Goal: Contribute content: Contribute content

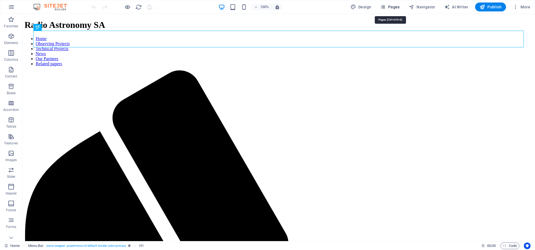
click at [393, 6] on span "Pages" at bounding box center [390, 7] width 20 height 6
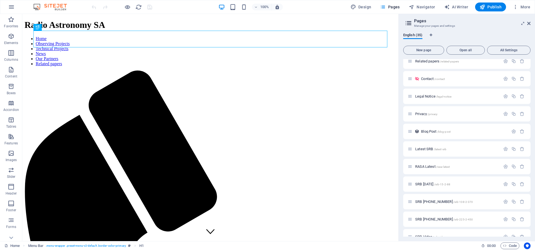
scroll to position [116, 0]
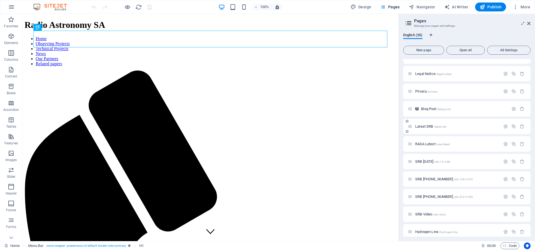
click at [426, 124] on div "Latest SRB /latest-srb" at bounding box center [454, 126] width 93 height 6
click at [427, 126] on span "Latest SRB /latest-srb" at bounding box center [430, 126] width 31 height 4
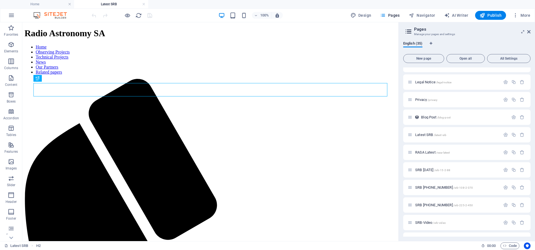
scroll to position [0, 0]
click at [528, 30] on icon at bounding box center [529, 32] width 3 height 4
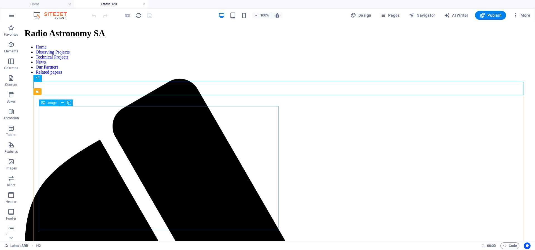
click at [50, 105] on div "Image" at bounding box center [49, 103] width 20 height 7
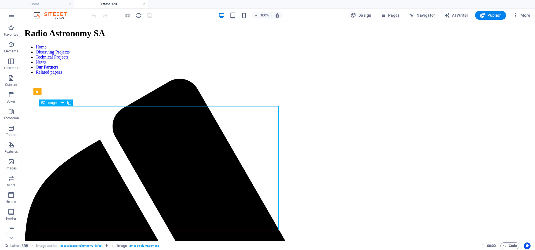
click at [52, 103] on span "Image" at bounding box center [51, 102] width 9 height 3
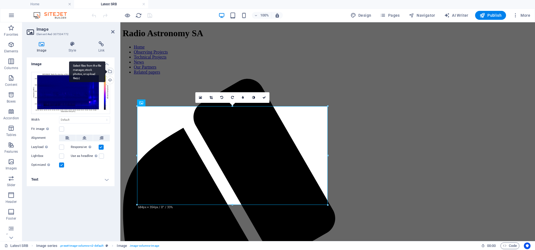
click at [105, 71] on div "Select files from the file manager, stock photos, or upload file(s)" at bounding box center [87, 71] width 36 height 21
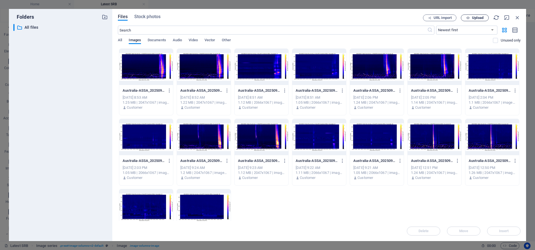
click at [472, 18] on span "Upload" at bounding box center [475, 18] width 23 height 4
click at [473, 17] on span "Upload" at bounding box center [477, 17] width 11 height 3
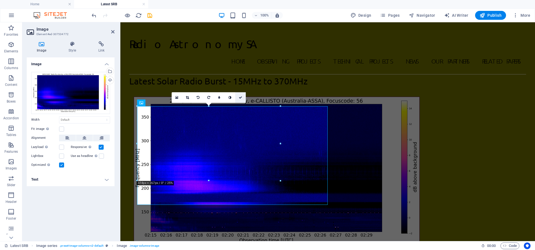
click at [240, 96] on icon at bounding box center [240, 97] width 3 height 3
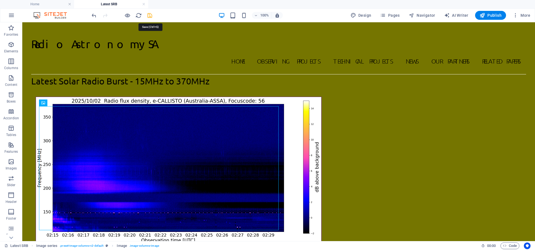
click at [150, 15] on icon "save" at bounding box center [150, 15] width 6 height 6
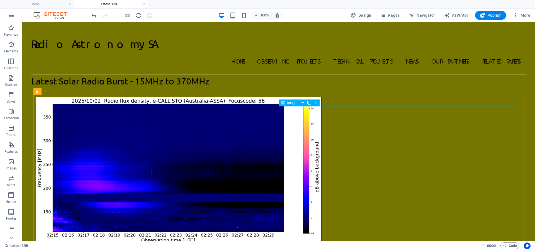
click at [293, 104] on span "Image" at bounding box center [291, 102] width 9 height 3
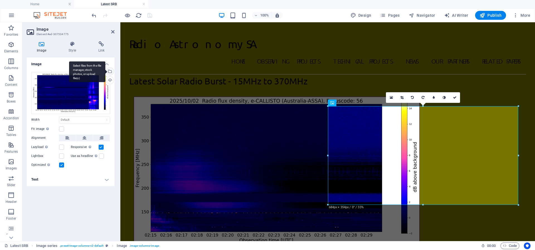
click at [105, 70] on div "Select files from the file manager, stock photos, or upload file(s)" at bounding box center [87, 71] width 36 height 21
click at [109, 70] on body "[DOMAIN_NAME] Home Latest SRB Favorites Elements Columns Content Boxes Accordio…" at bounding box center [267, 125] width 535 height 250
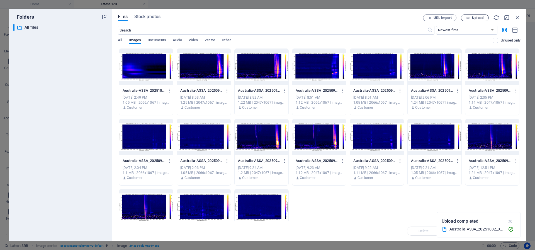
click at [475, 17] on span "Upload" at bounding box center [477, 17] width 11 height 3
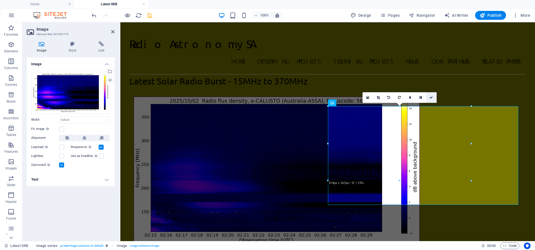
click at [431, 95] on link at bounding box center [431, 97] width 11 height 11
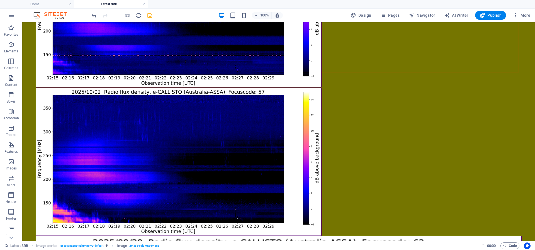
scroll to position [158, 0]
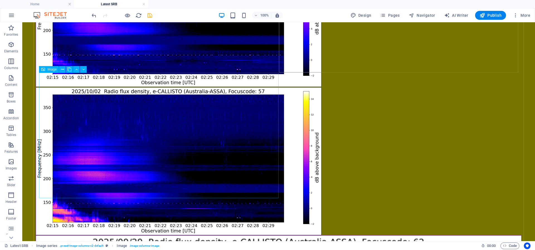
click at [47, 70] on div "Image" at bounding box center [49, 69] width 20 height 7
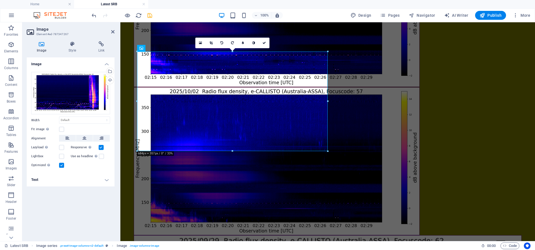
scroll to position [154, 0]
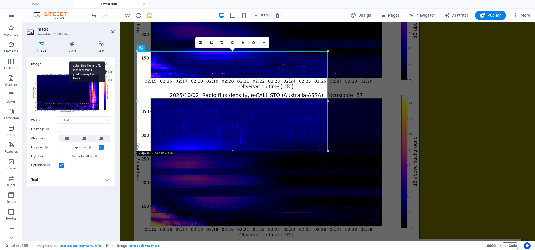
click at [111, 70] on div "Select files from the file manager, stock photos, or upload file(s)" at bounding box center [109, 72] width 8 height 8
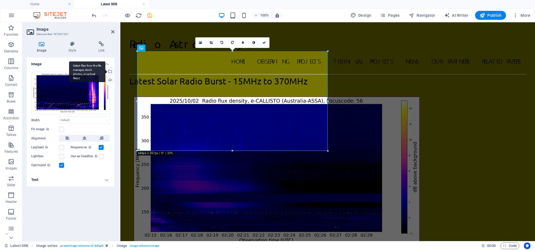
click at [111, 70] on body "[DOMAIN_NAME] Home Latest SRB Favorites Elements Columns Content Boxes Accordio…" at bounding box center [267, 125] width 535 height 250
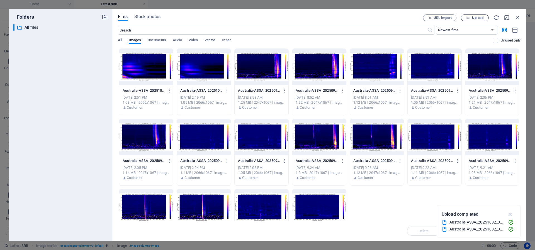
click at [469, 16] on button "Upload" at bounding box center [475, 17] width 28 height 7
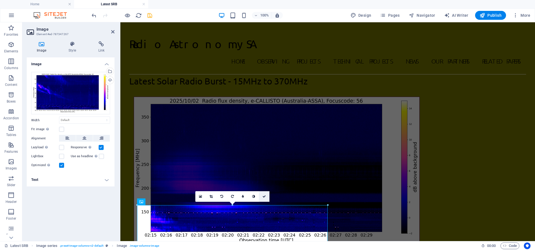
click at [264, 195] on icon at bounding box center [264, 196] width 3 height 3
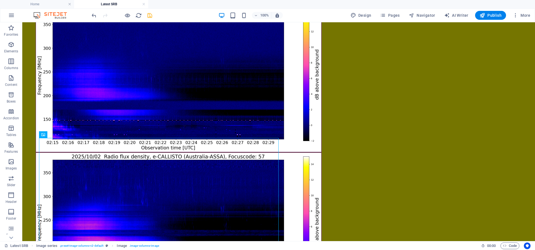
scroll to position [90, 0]
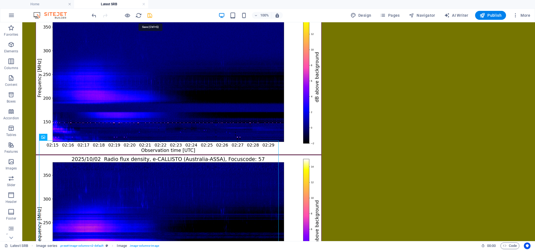
click at [151, 14] on icon "save" at bounding box center [150, 15] width 6 height 6
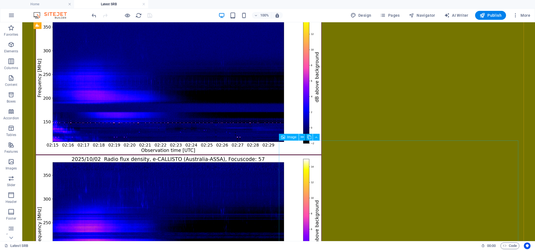
click at [291, 139] on span "Image" at bounding box center [291, 137] width 9 height 3
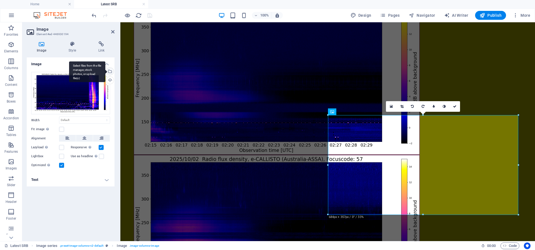
click at [105, 71] on div "Select files from the file manager, stock photos, or upload file(s)" at bounding box center [87, 71] width 36 height 21
click at [110, 71] on body "[DOMAIN_NAME] Home Latest SRB Favorites Elements Columns Content Boxes Accordio…" at bounding box center [267, 125] width 535 height 250
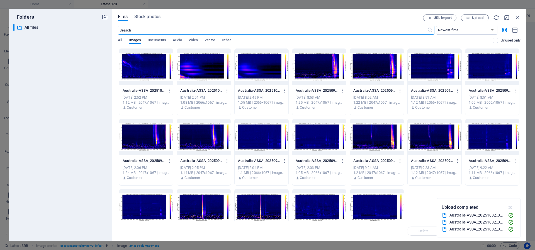
scroll to position [0, 0]
click at [474, 16] on span "Upload" at bounding box center [477, 17] width 11 height 3
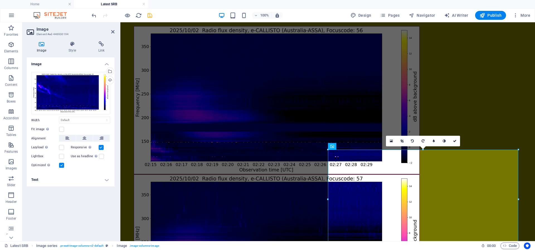
scroll to position [71, 0]
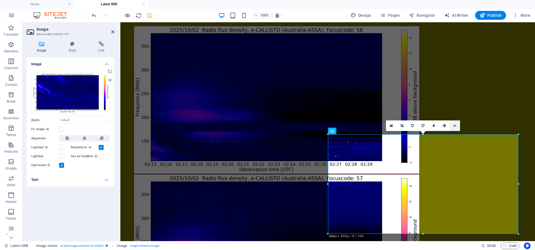
click at [455, 125] on icon at bounding box center [454, 125] width 3 height 3
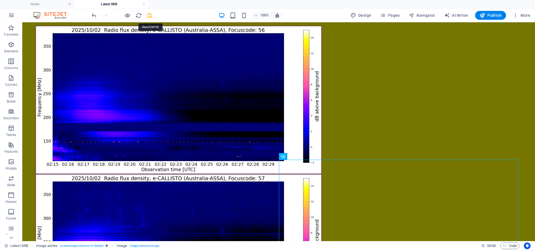
click at [152, 16] on icon "save" at bounding box center [150, 15] width 6 height 6
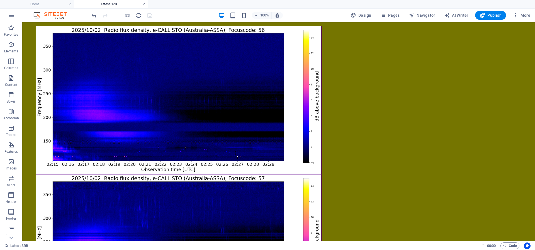
click at [144, 4] on link at bounding box center [143, 4] width 3 height 5
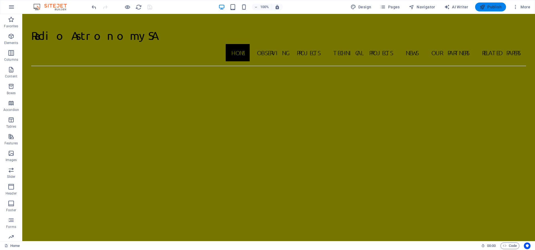
click at [493, 7] on span "Publish" at bounding box center [491, 7] width 22 height 6
